Goal: Information Seeking & Learning: Compare options

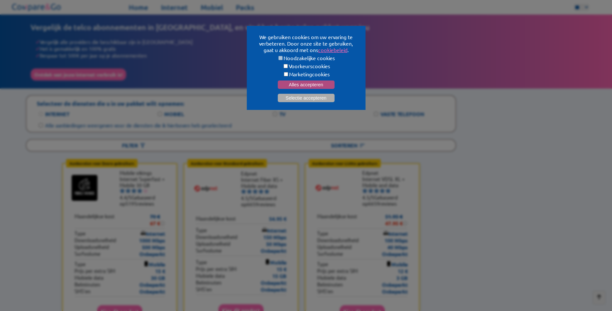
click at [315, 83] on button "Alles accepteren" at bounding box center [306, 84] width 57 height 8
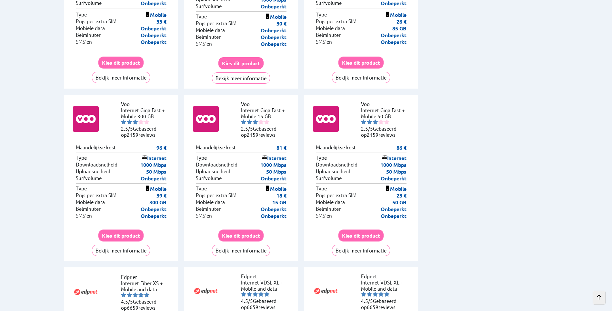
scroll to position [2969, 0]
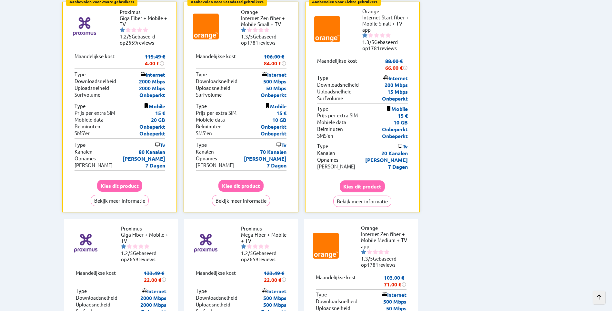
scroll to position [0, 0]
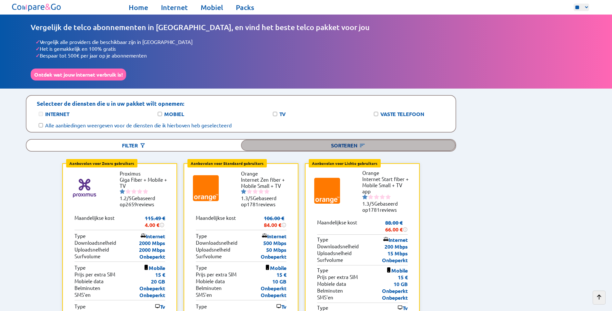
click at [363, 142] on img at bounding box center [362, 145] width 6 height 6
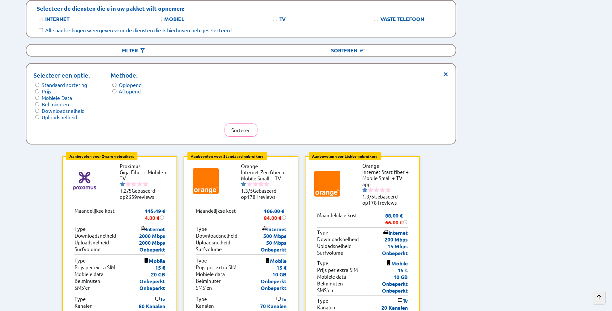
scroll to position [129, 0]
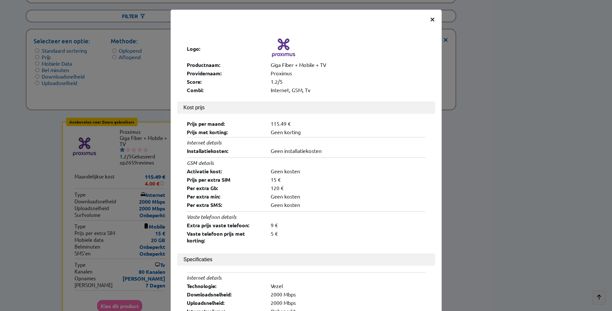
click at [430, 20] on span "×" at bounding box center [432, 19] width 5 height 12
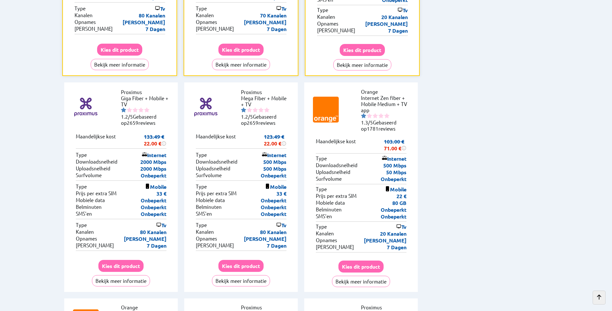
scroll to position [387, 0]
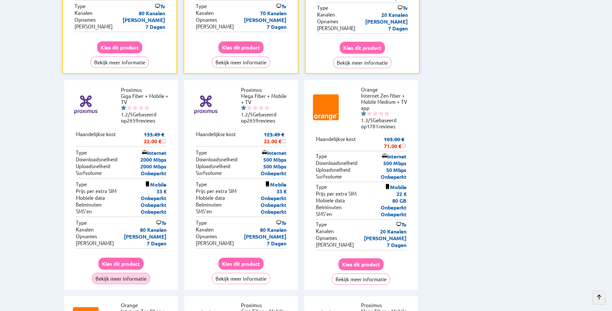
click at [129, 272] on button "Bekijk meer informatie" at bounding box center [121, 277] width 58 height 11
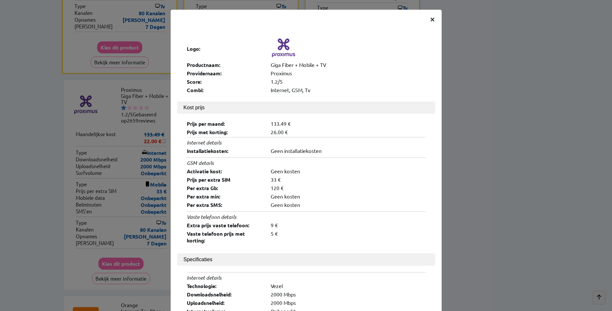
click at [433, 19] on span "×" at bounding box center [432, 19] width 5 height 12
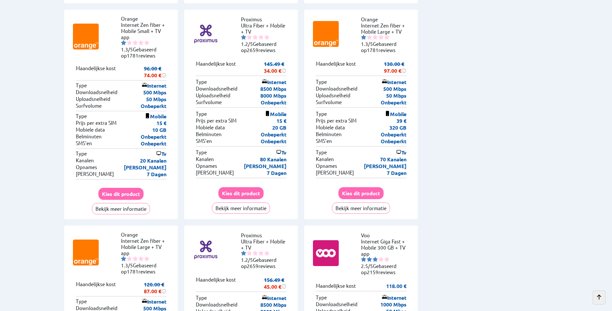
scroll to position [1549, 0]
